Goal: Task Accomplishment & Management: Manage account settings

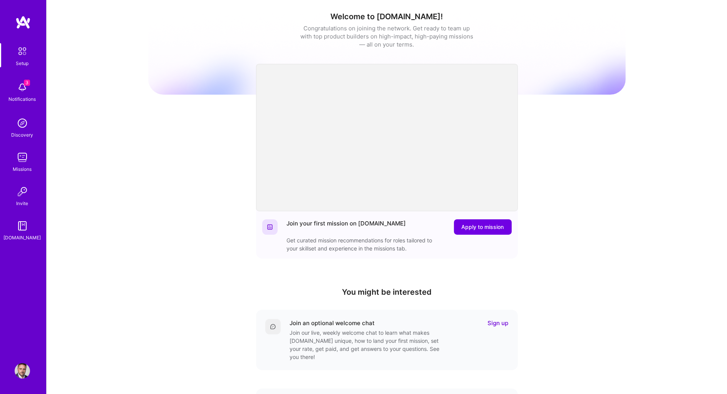
click at [24, 88] on img at bounding box center [22, 87] width 15 height 15
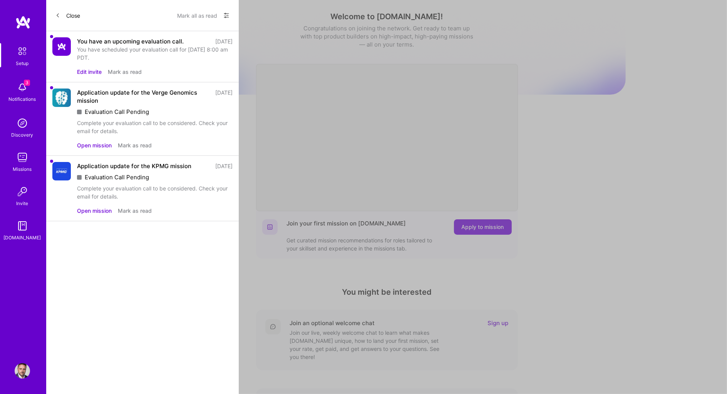
click at [191, 15] on button "Mark all as read" at bounding box center [197, 15] width 40 height 12
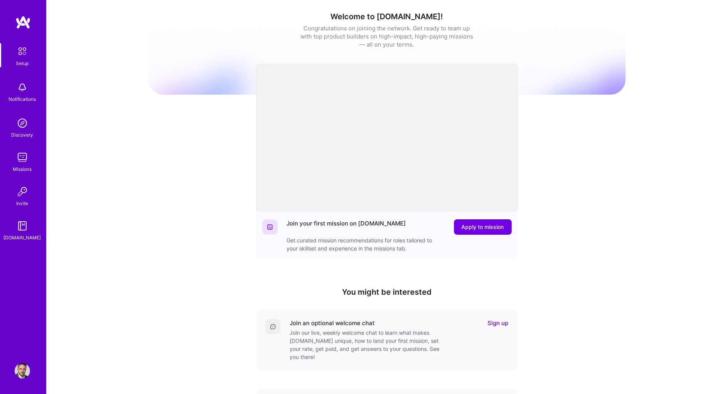
click at [21, 156] on img at bounding box center [22, 157] width 15 height 15
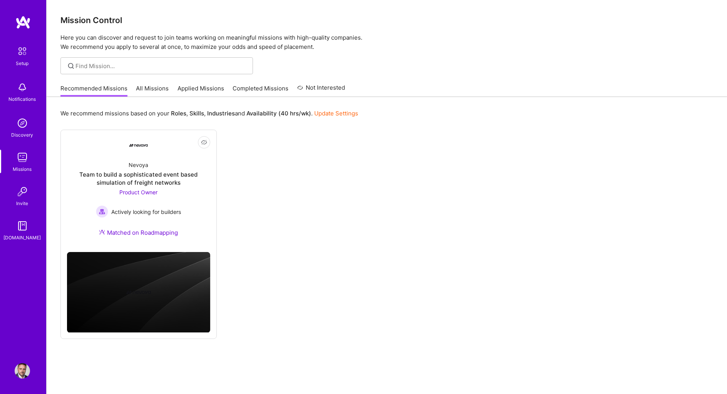
click at [198, 88] on link "Applied Missions" at bounding box center [201, 90] width 47 height 13
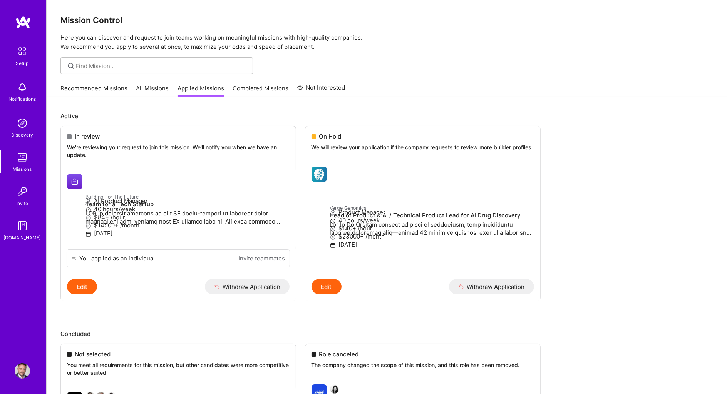
click at [96, 86] on link "Recommended Missions" at bounding box center [93, 90] width 67 height 13
